Goal: Task Accomplishment & Management: Manage account settings

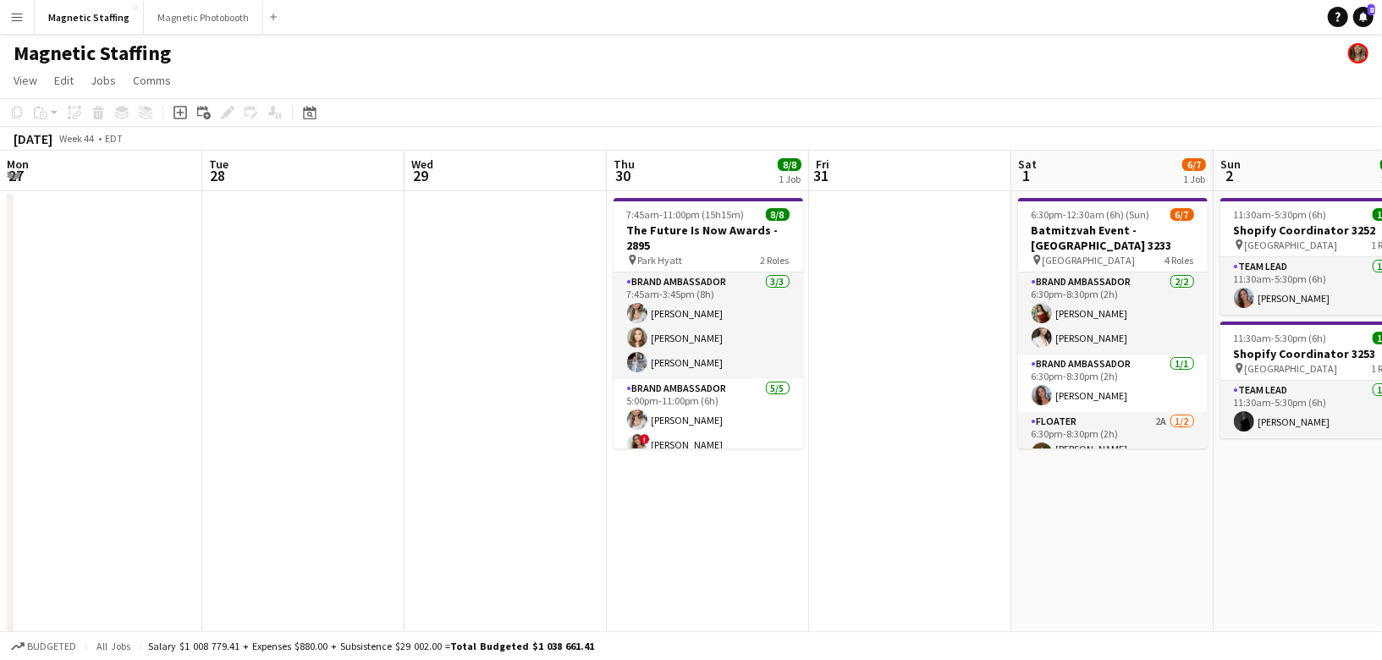
scroll to position [0, 578]
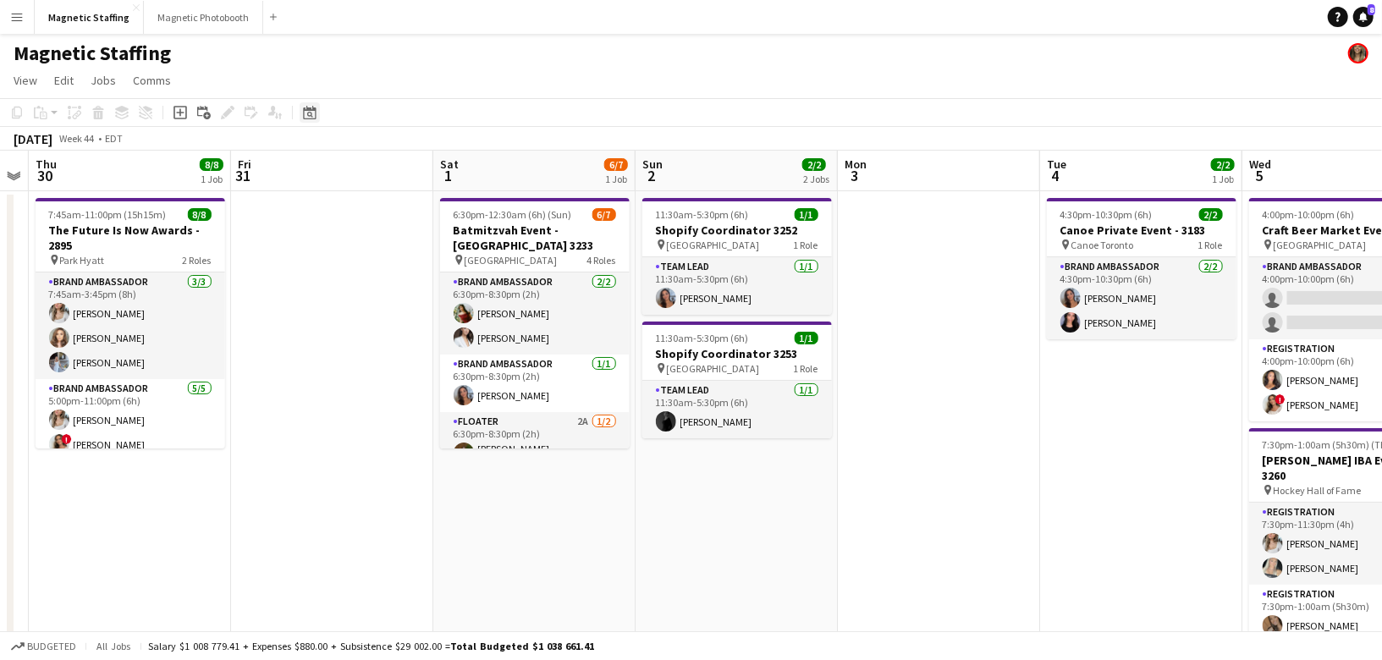
click at [304, 117] on icon "Date picker" at bounding box center [310, 113] width 14 height 14
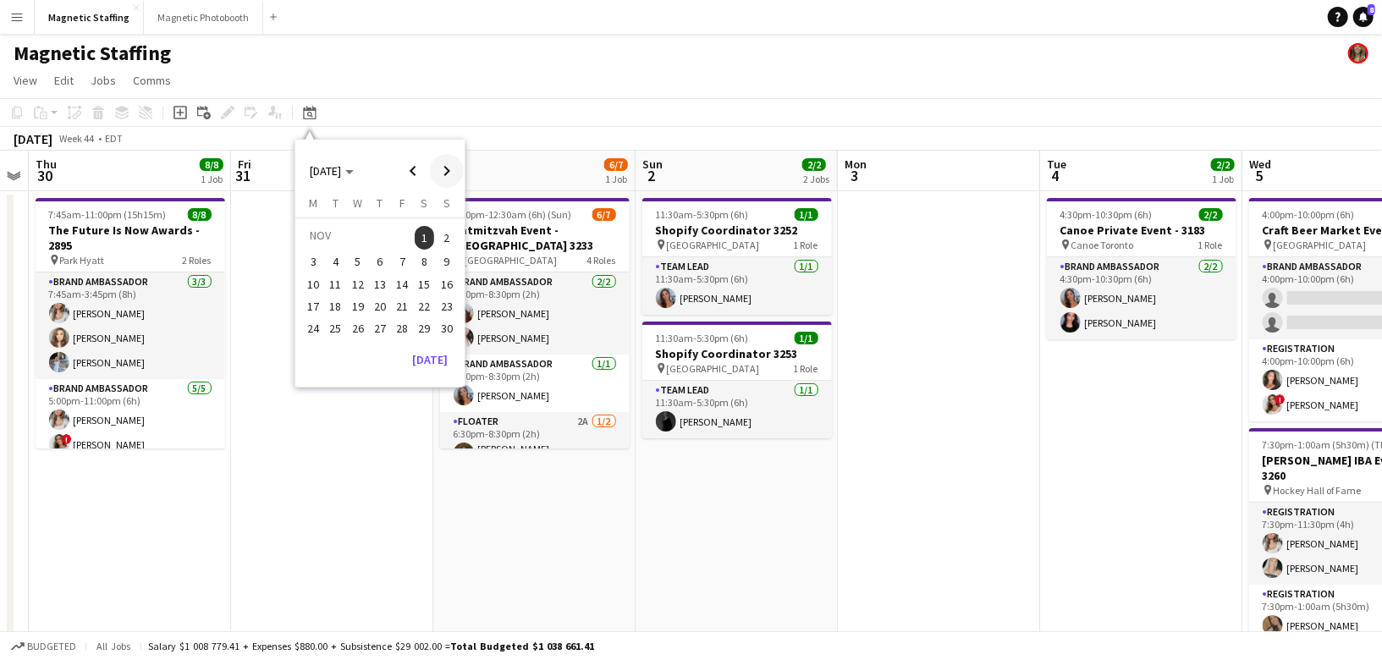
click at [454, 162] on span "Next month" at bounding box center [447, 171] width 34 height 34
click at [424, 170] on span "Previous month" at bounding box center [413, 171] width 34 height 34
click at [351, 261] on span "5" at bounding box center [358, 262] width 20 height 20
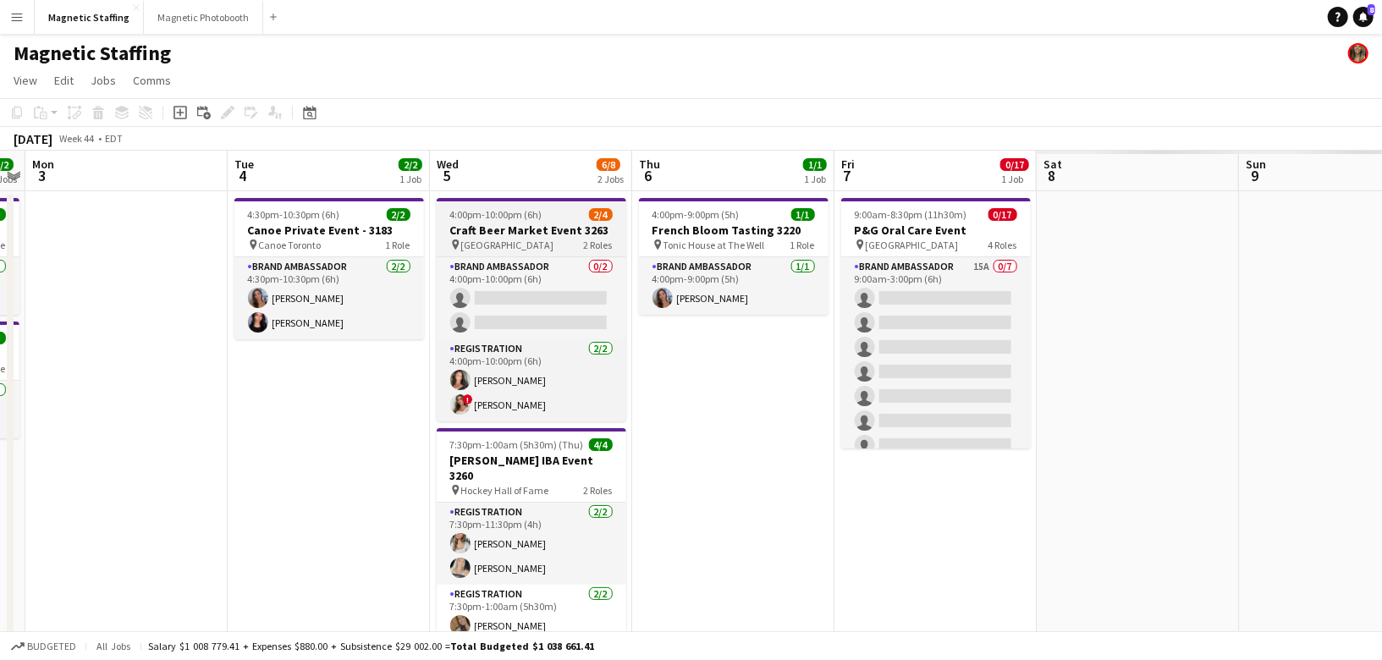
click at [509, 209] on app-job-card "4:00pm-10:00pm (6h) 2/4 Craft Beer Market Event 3263 pin Toronto 2 Roles Brand …" at bounding box center [532, 309] width 190 height 223
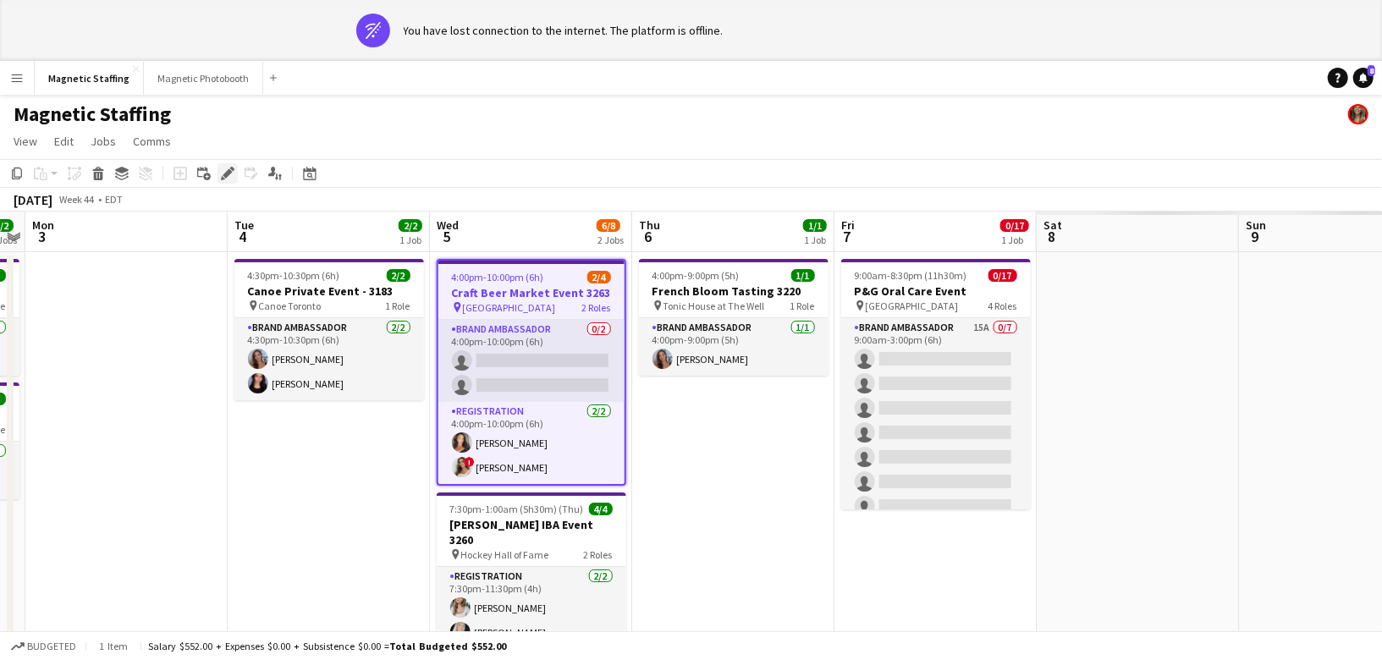
click at [225, 168] on icon "Edit" at bounding box center [228, 174] width 14 height 14
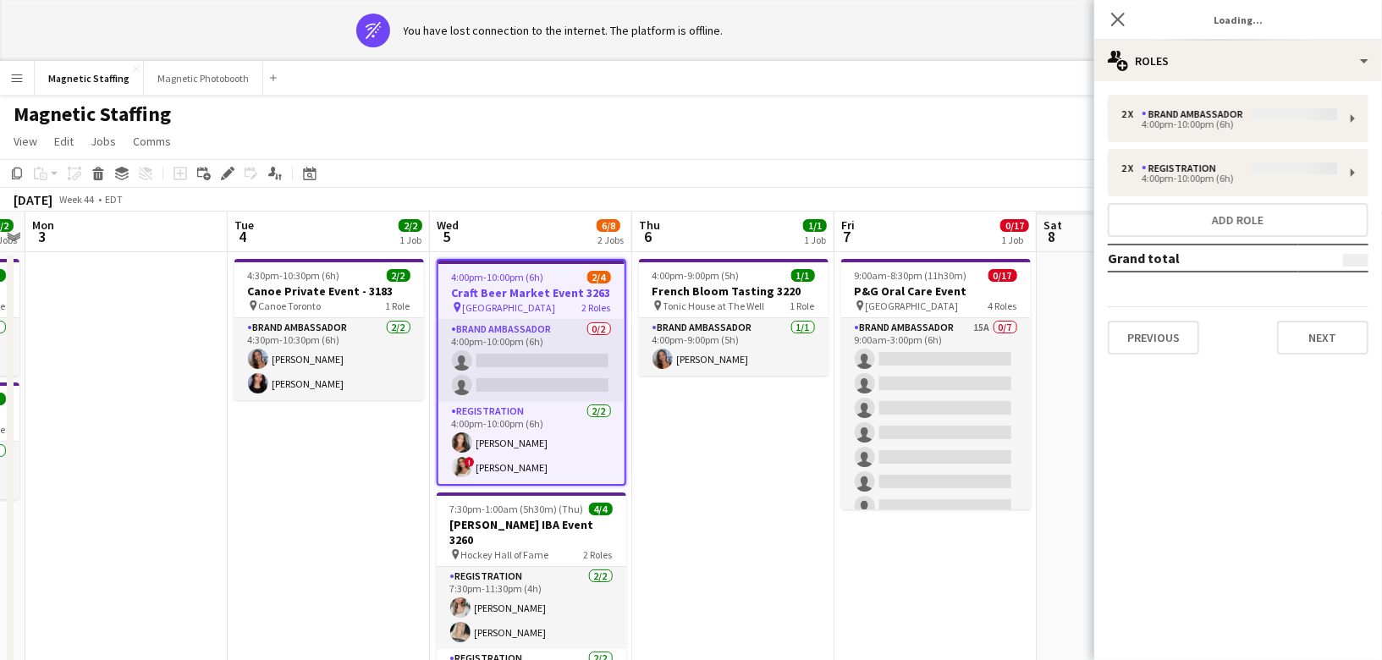
click at [1229, 104] on div "2 x Brand Ambassador 4:00pm-10:00pm (6h) 2 x Registration 4:00pm-10:00pm (6h) A…" at bounding box center [1238, 225] width 288 height 260
click at [1190, 131] on div "2 x Brand Ambassador 4:00pm-10:00pm (6h) 2 x Registration 4:00pm-10:00pm (6h) A…" at bounding box center [1238, 225] width 288 height 260
click at [828, 415] on app-date-cell "4:00pm-9:00pm (5h) 1/1 French Bloom Tasting 3220 pin Tonic House at The Well 1 …" at bounding box center [733, 515] width 202 height 527
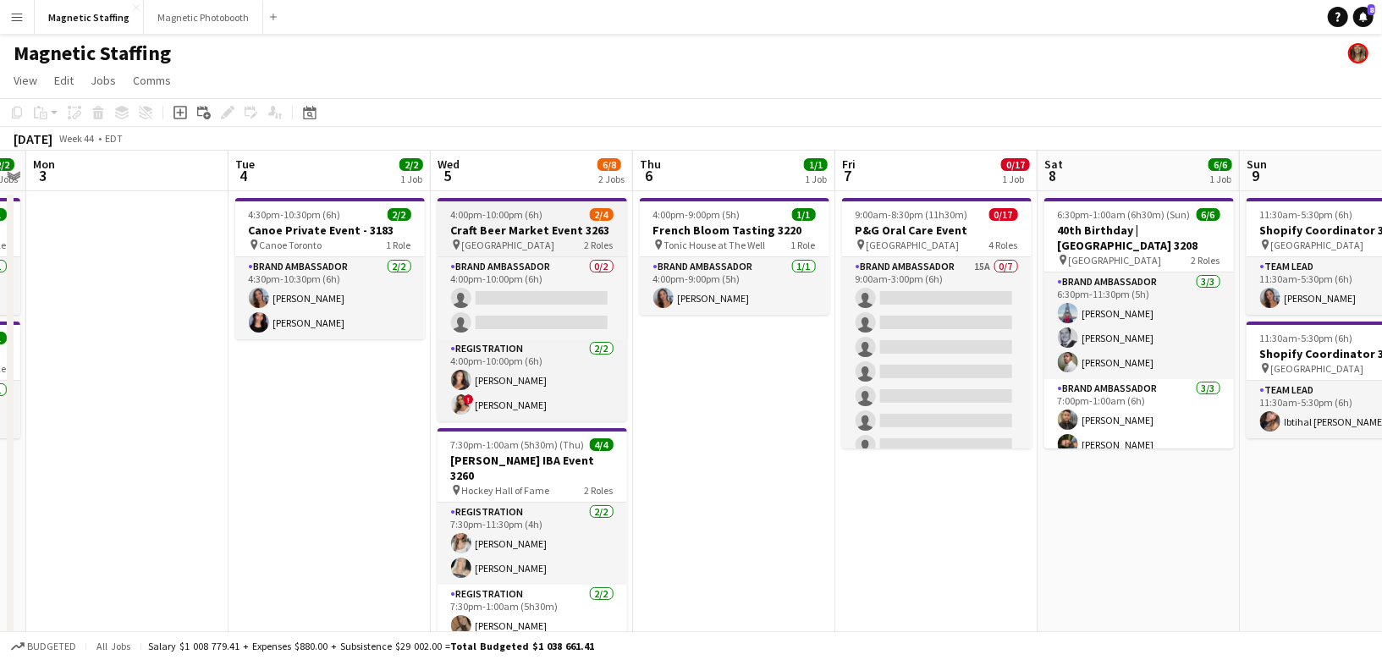
scroll to position [0, 580]
click at [485, 210] on span "4:00pm-10:00pm (6h)" at bounding box center [498, 214] width 92 height 13
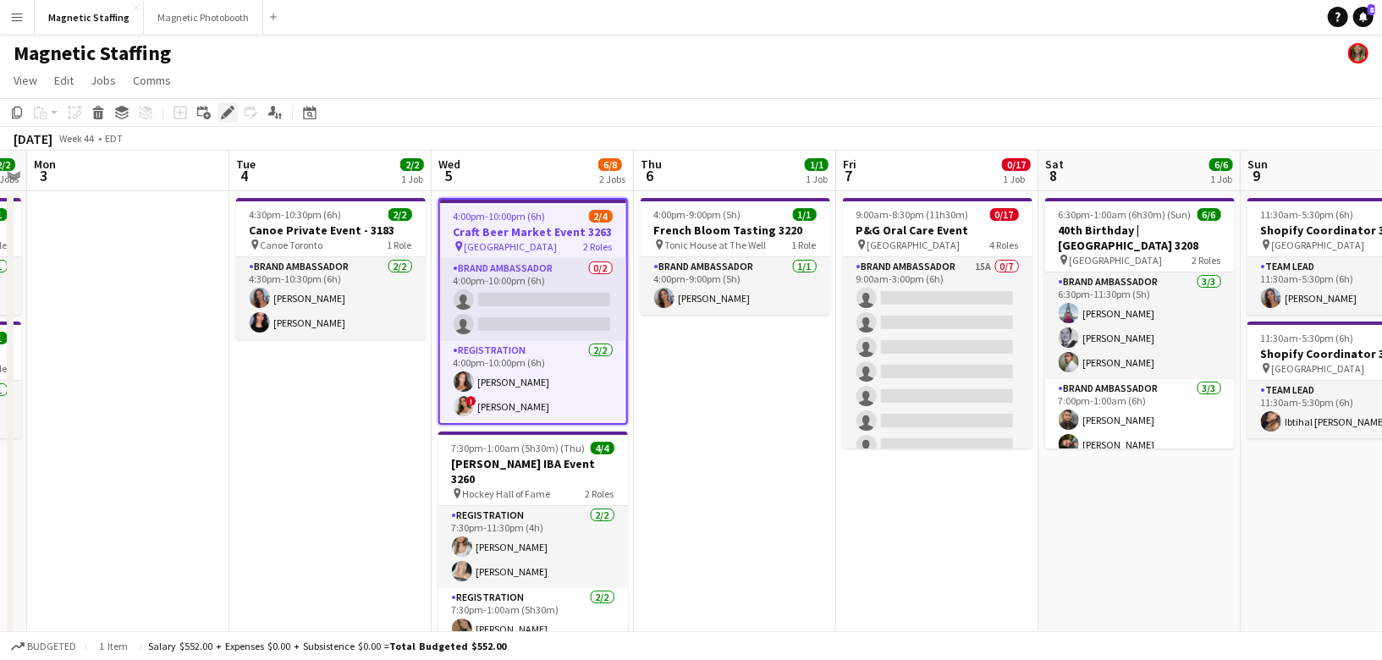
click at [228, 114] on icon "Edit" at bounding box center [228, 113] width 14 height 14
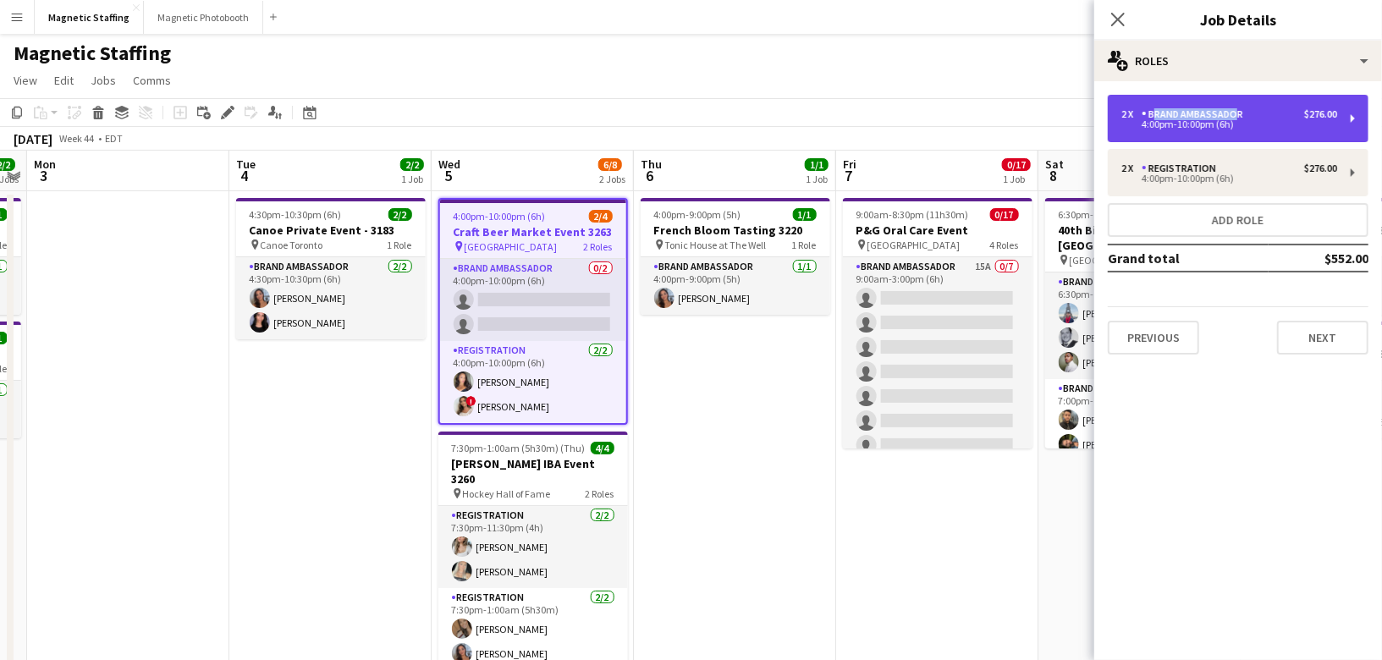
click at [1229, 107] on div "2 x Brand Ambassador $276.00 4:00pm-10:00pm (6h)" at bounding box center [1238, 118] width 261 height 47
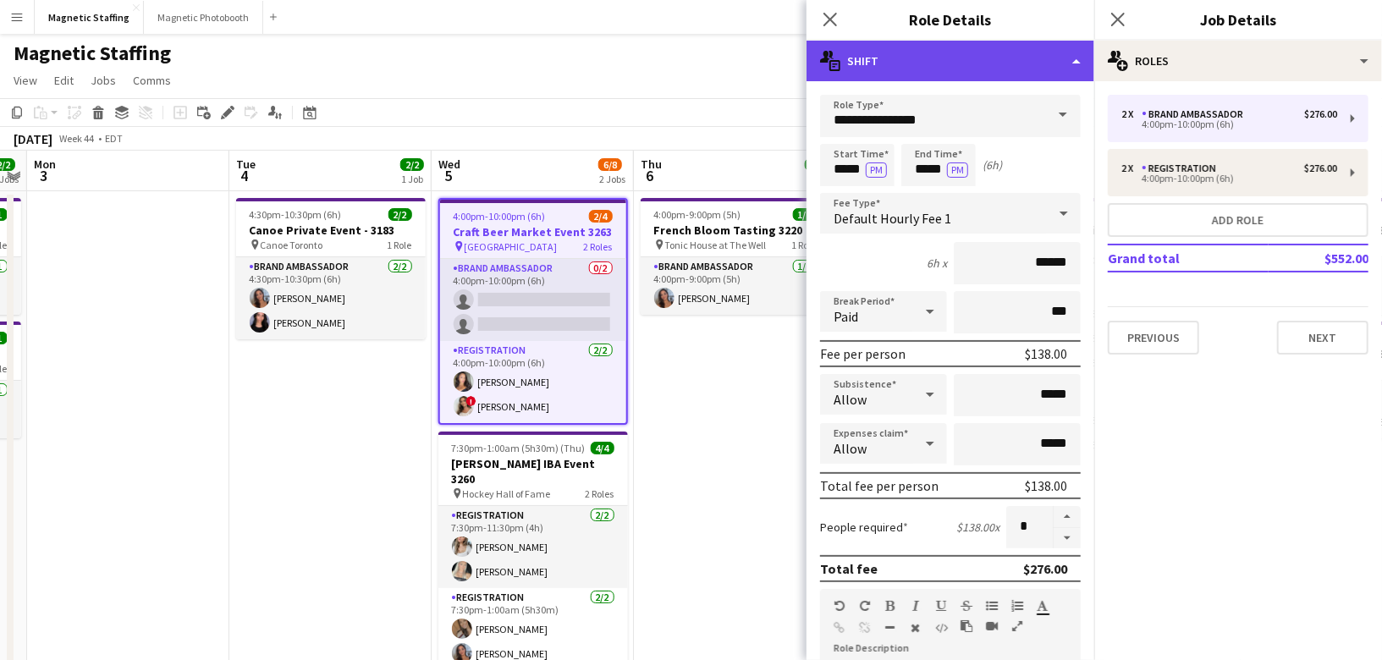
click at [1085, 63] on div "multiple-actions-text Shift" at bounding box center [950, 61] width 288 height 41
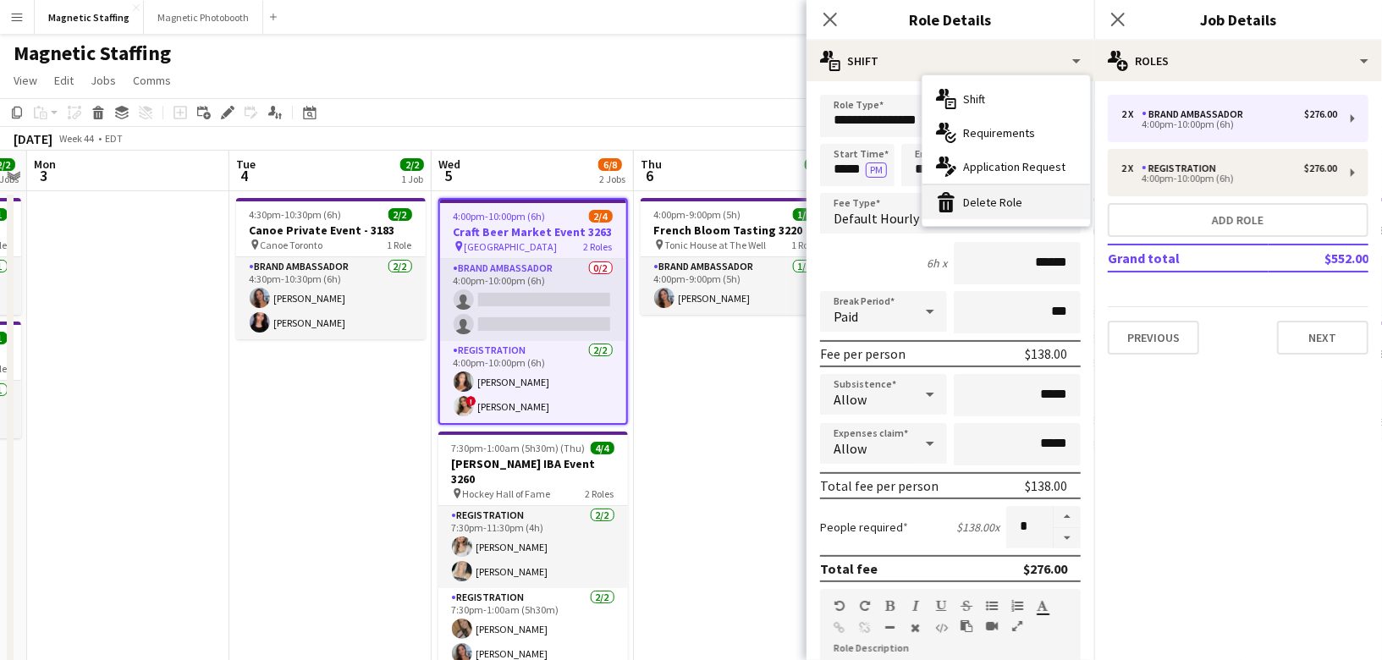
click at [1003, 198] on div "bin-2 Delete Role" at bounding box center [1006, 202] width 168 height 34
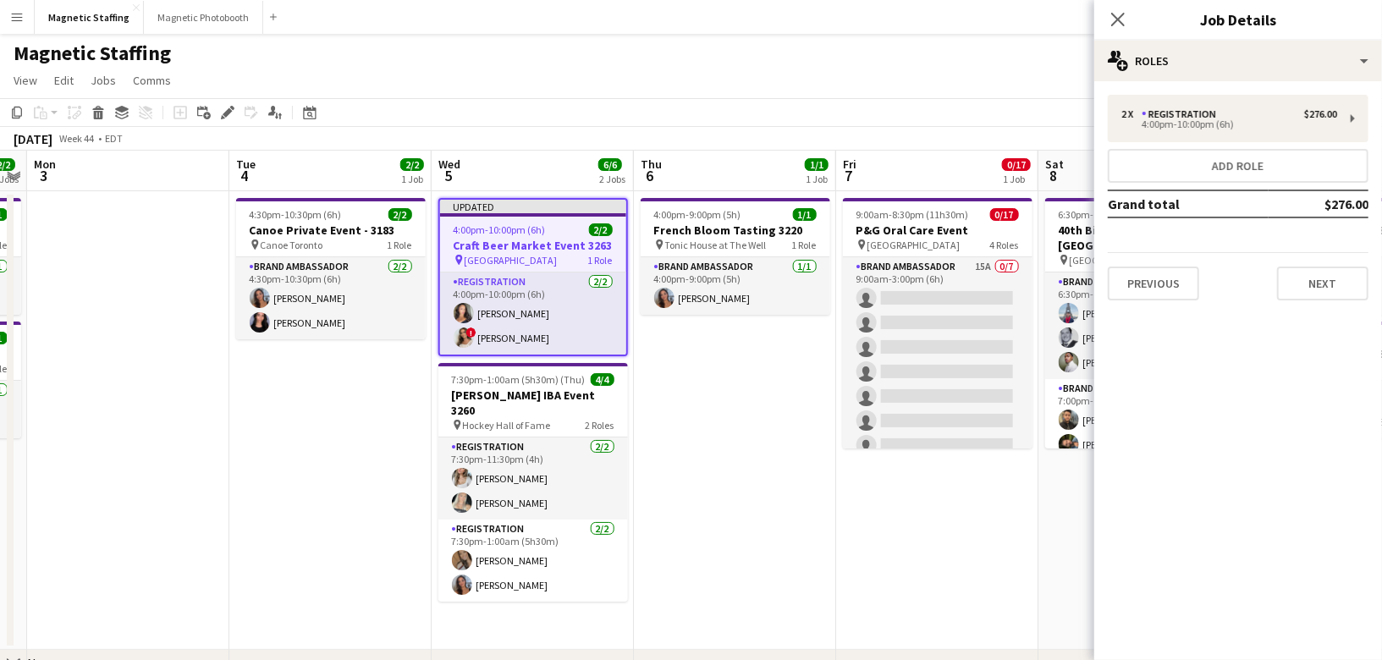
click at [940, 123] on app-toolbar "Copy Paste Paste Command V Paste with crew Command Shift V Paste linked Job [GE…" at bounding box center [691, 112] width 1382 height 29
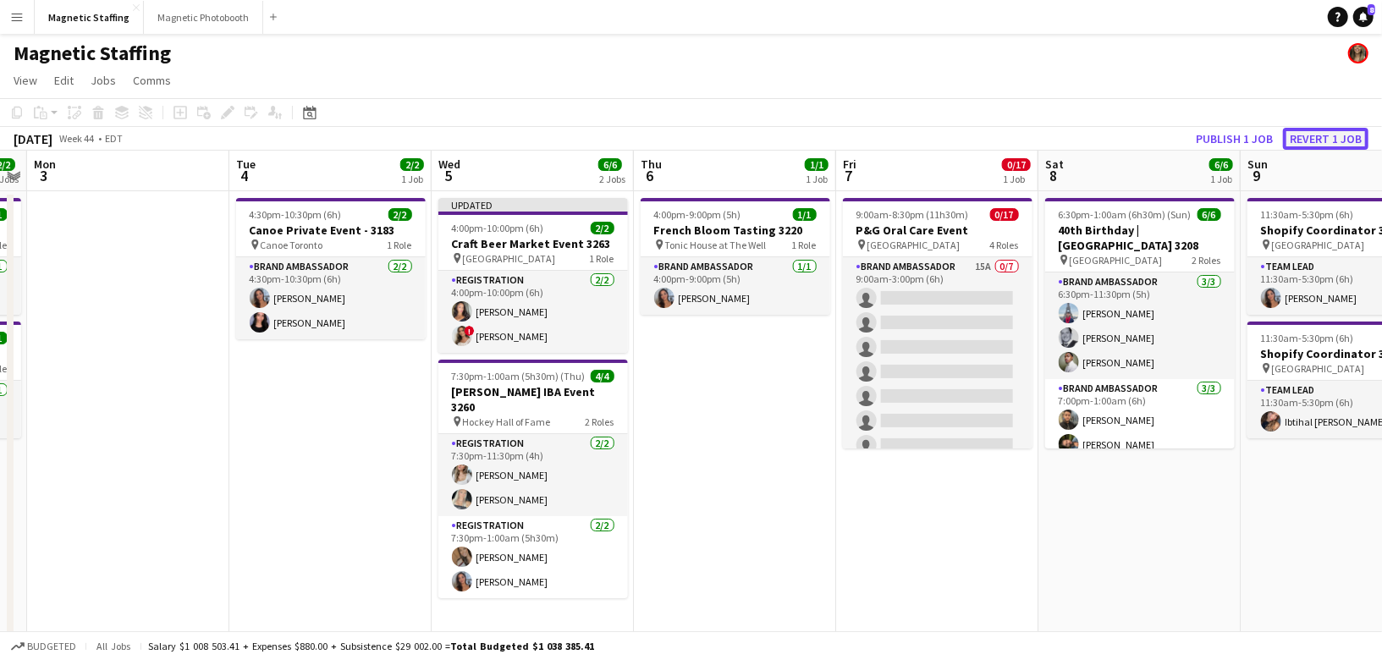
click at [1284, 136] on button "Revert 1 job" at bounding box center [1325, 139] width 85 height 22
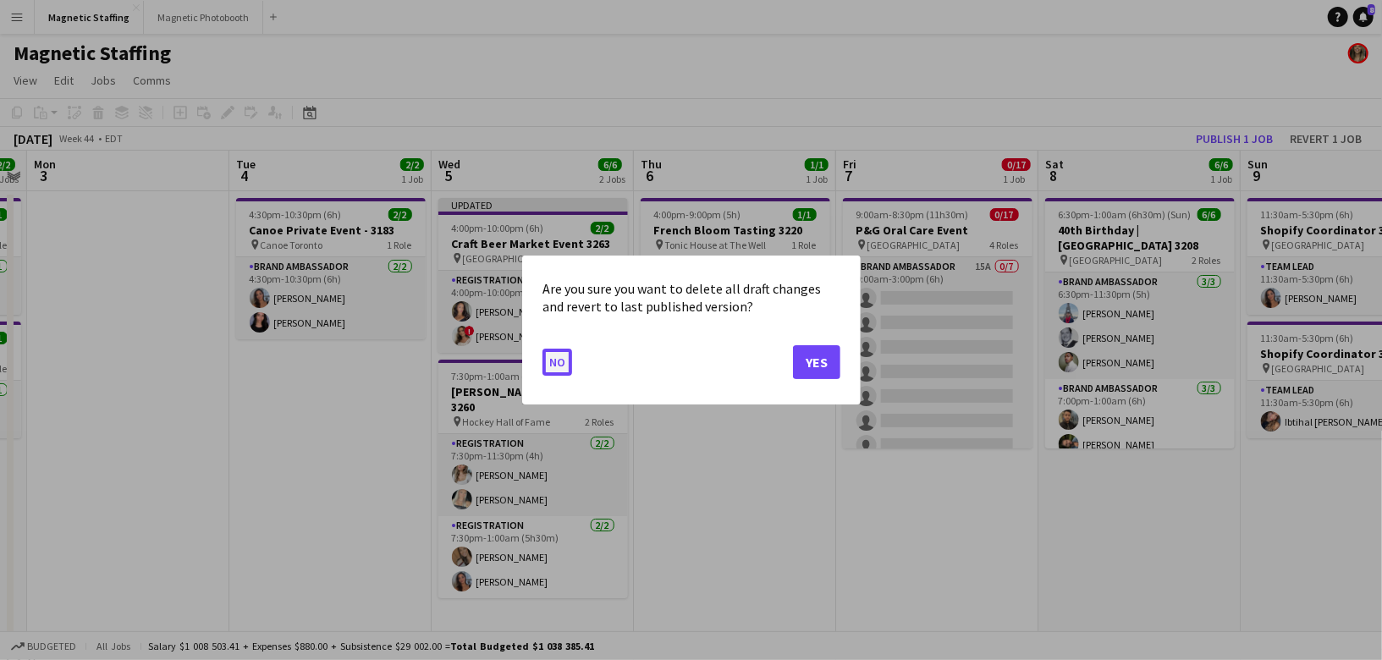
click at [561, 370] on button "No" at bounding box center [557, 362] width 30 height 27
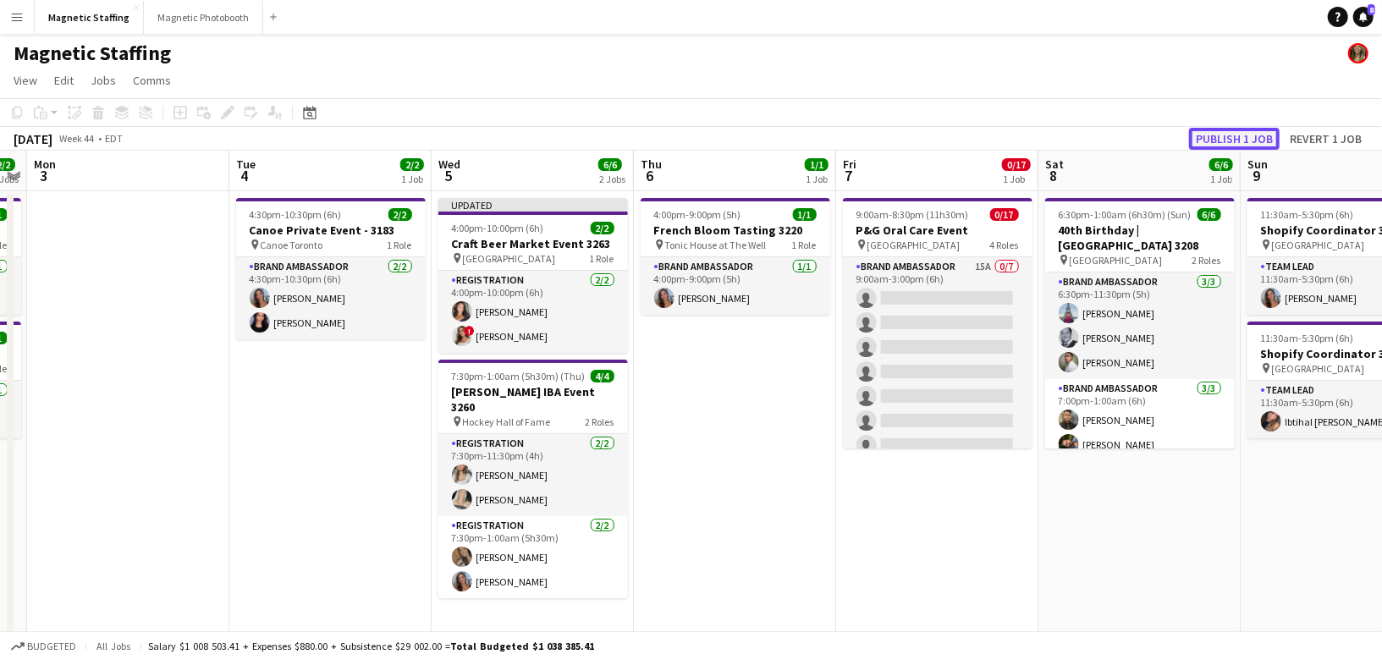
click at [1221, 140] on button "Publish 1 job" at bounding box center [1234, 139] width 91 height 22
